Goal: Information Seeking & Learning: Learn about a topic

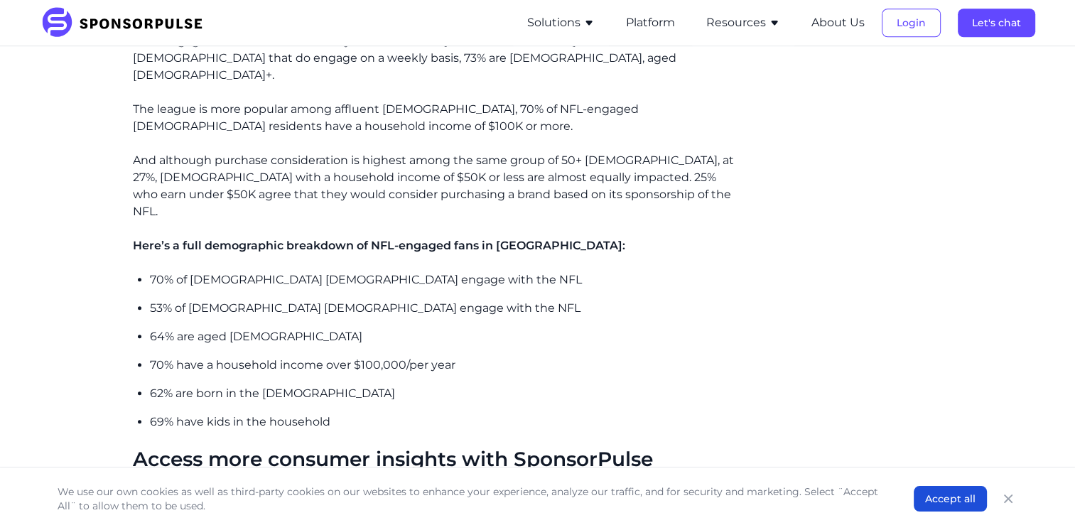
scroll to position [1160, 0]
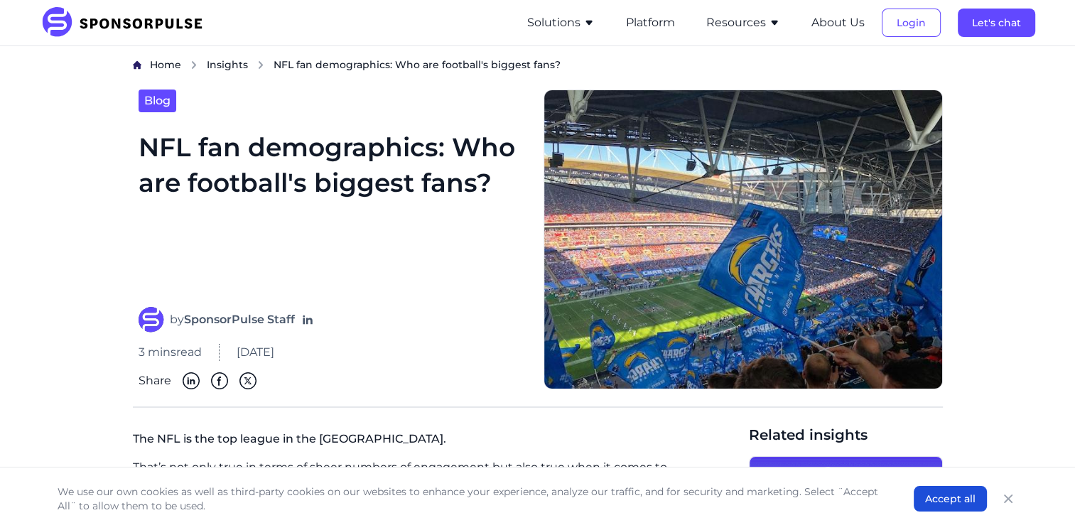
click at [391, 36] on div "SponsorPulse Solutions For Brands Overview Discover data-driven sponsorship ins…" at bounding box center [537, 22] width 994 height 45
click at [0, 119] on html "SponsorPulse Solutions For Brands Overview Discover data-driven sponsorship ins…" at bounding box center [537, 265] width 1075 height 530
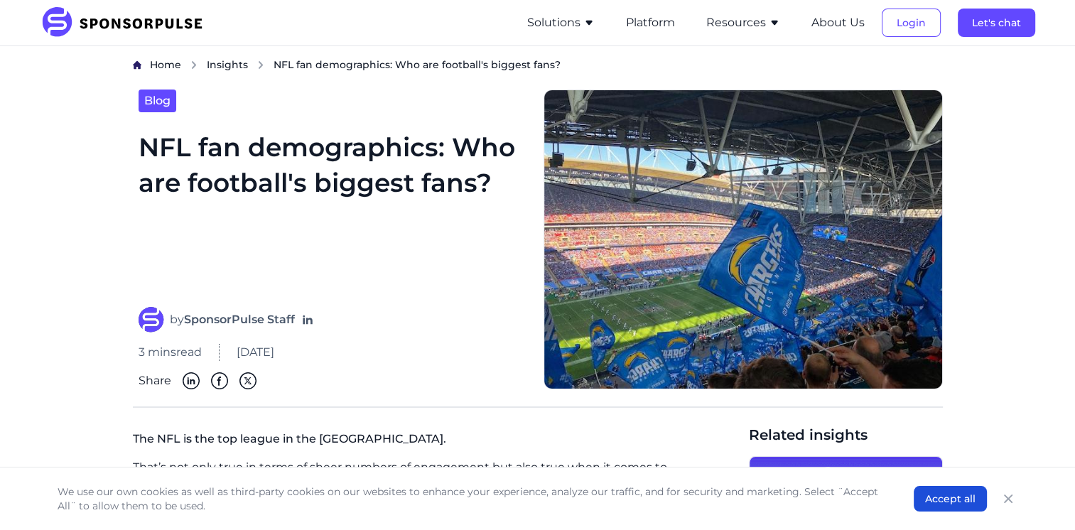
drag, startPoint x: -1, startPoint y: 119, endPoint x: 33, endPoint y: 158, distance: 51.8
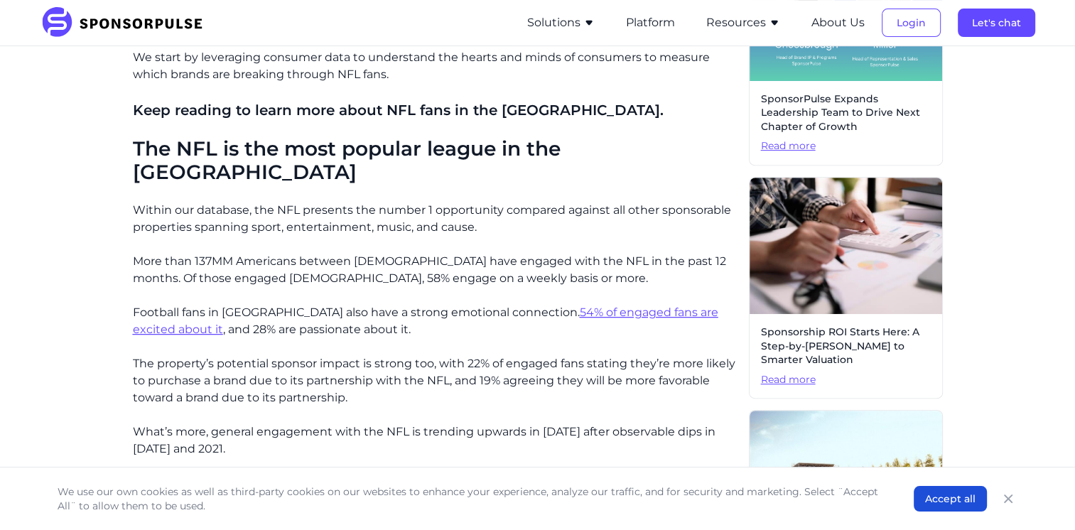
scroll to position [511, 0]
